Goal: Information Seeking & Learning: Learn about a topic

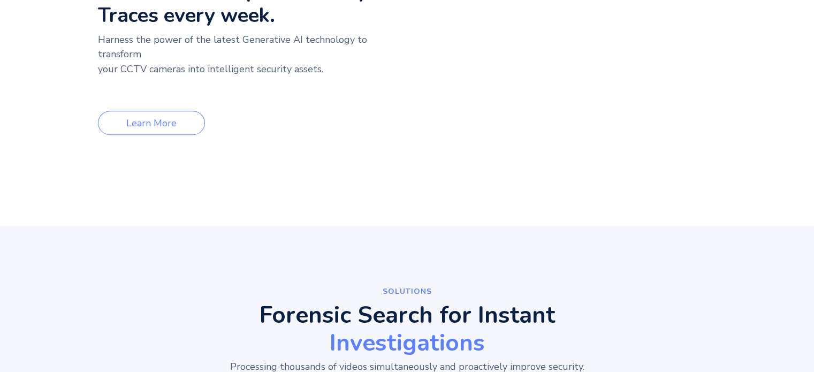
scroll to position [642, 0]
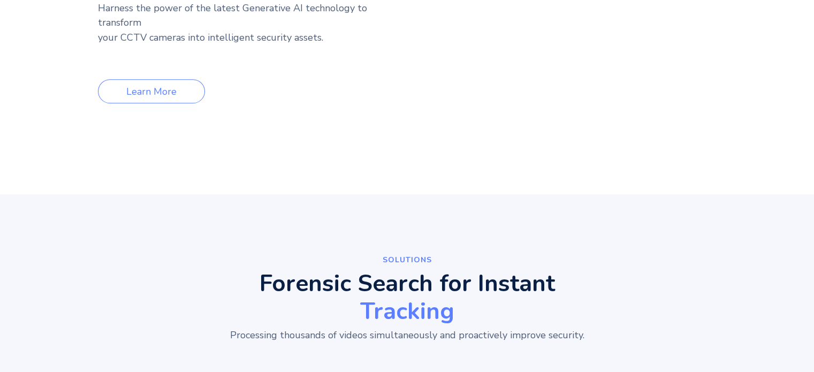
click at [261, 104] on div "1M+ alarms are processed by Traces every week. Harness the power of the latest …" at bounding box center [252, 17] width 309 height 172
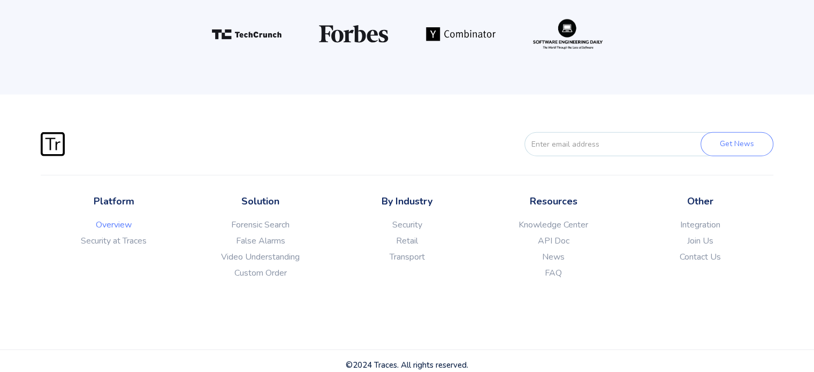
scroll to position [2874, 0]
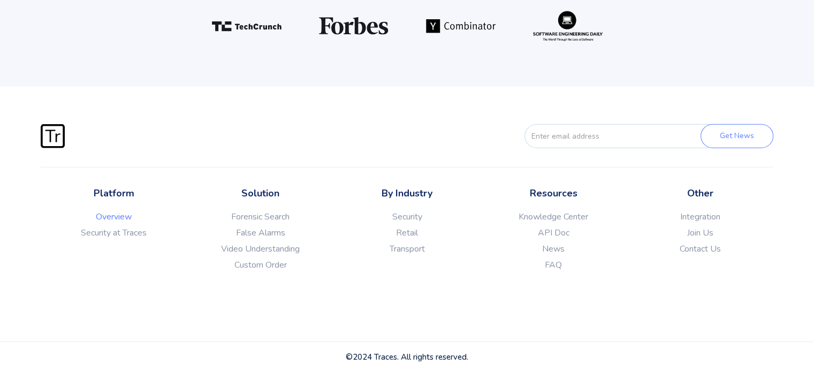
click at [454, 293] on div "By Industry Security Retail Transport" at bounding box center [407, 247] width 147 height 123
click at [663, 313] on div "Get News Thank you! Your submission has been received! Oops! Something went wro…" at bounding box center [407, 214] width 814 height 255
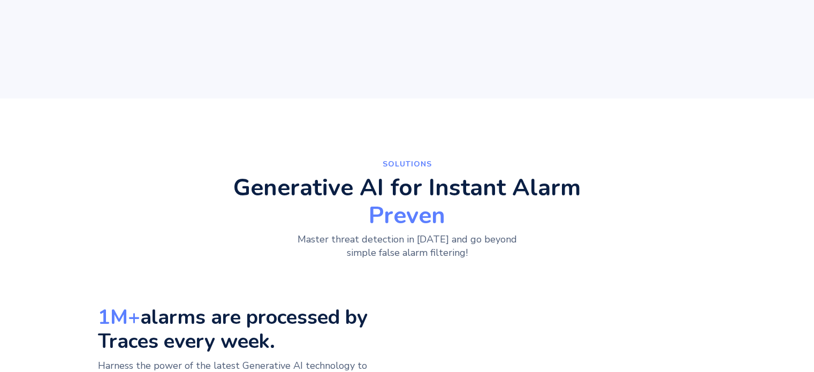
scroll to position [0, 0]
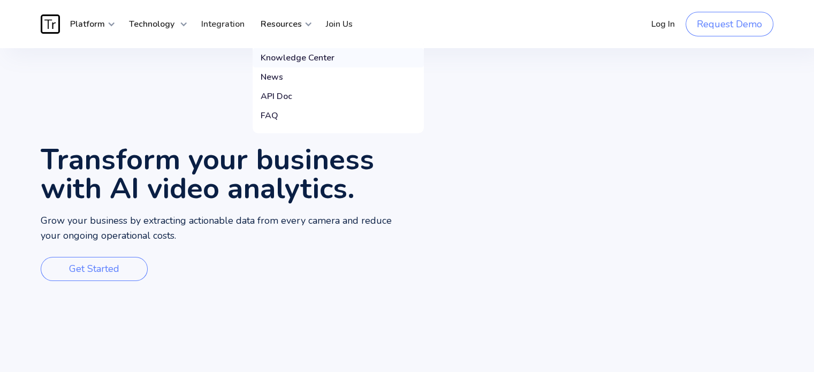
click at [289, 60] on div "Knowledge Center" at bounding box center [298, 57] width 74 height 11
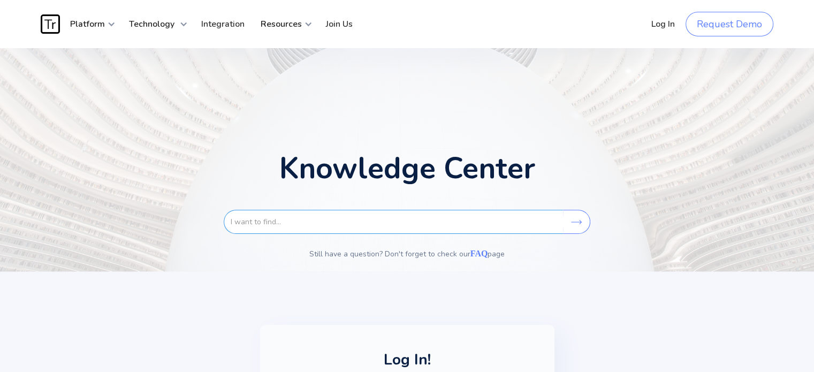
click at [326, 224] on input "search" at bounding box center [393, 222] width 339 height 24
type input "terms"
click at [563, 210] on input "Search" at bounding box center [576, 222] width 27 height 24
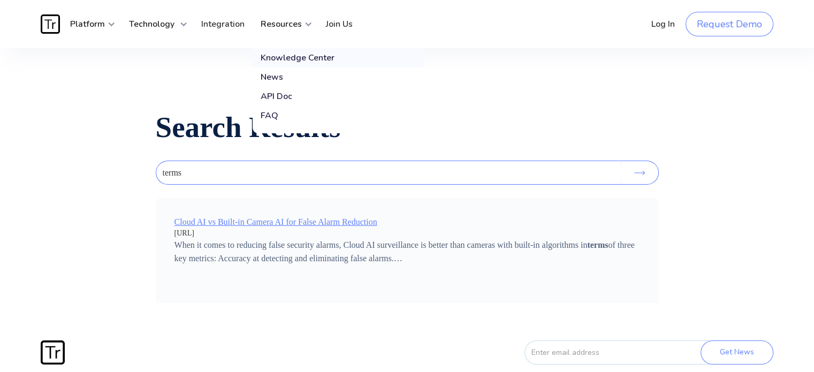
click at [300, 57] on div "Knowledge Center" at bounding box center [298, 57] width 74 height 11
